Goal: Transaction & Acquisition: Download file/media

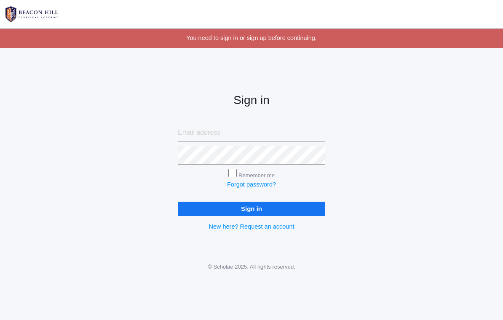
type input "heatheralbanese@me.com"
click at [251, 206] on input "Sign in" at bounding box center [251, 209] width 147 height 14
click at [225, 209] on input "Sign in" at bounding box center [251, 209] width 147 height 14
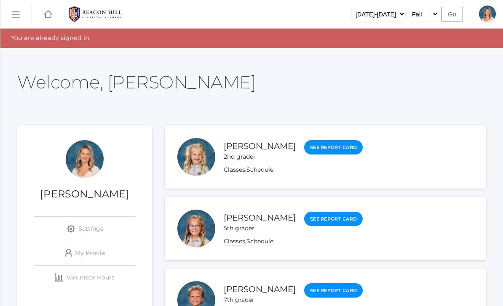
click at [232, 243] on link "Classes" at bounding box center [234, 242] width 21 height 8
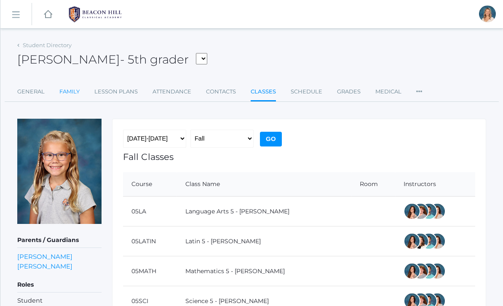
click at [72, 99] on link "Family" at bounding box center [69, 91] width 20 height 17
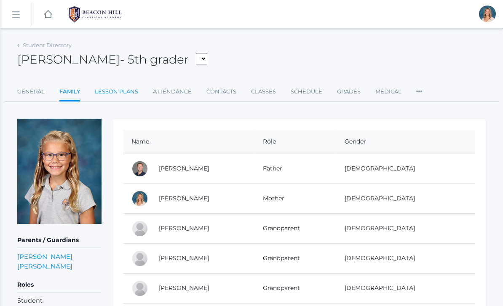
click at [117, 87] on link "Lesson Plans" at bounding box center [116, 91] width 43 height 17
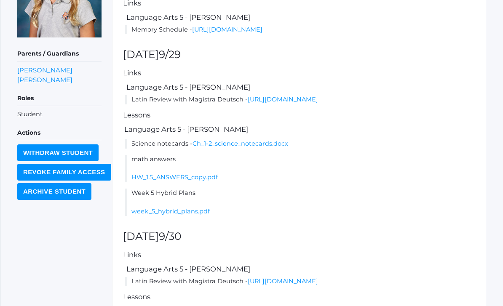
scroll to position [190, 0]
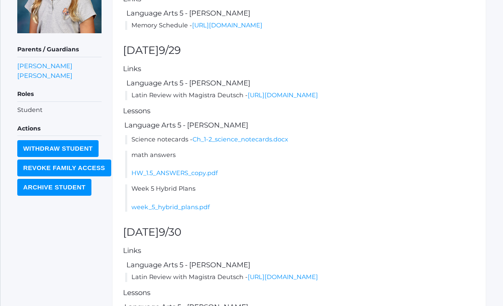
click at [158, 230] on div "Lesson plan for the week of Mon (9/29) - Fri (10/3) prev [DATE] next Items This…" at bounding box center [299, 162] width 374 height 468
click at [184, 211] on link "week_5_hybrid_plans.pdf" at bounding box center [170, 208] width 78 height 8
